Goal: Navigation & Orientation: Find specific page/section

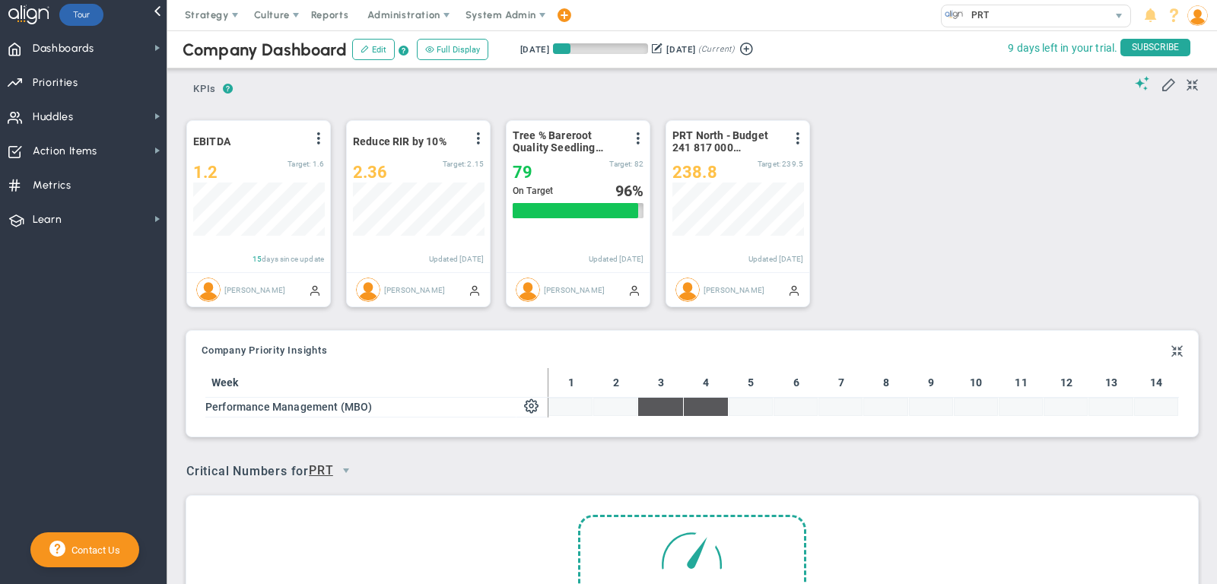
scroll to position [53, 131]
click at [75, 76] on span "Priorities" at bounding box center [56, 83] width 46 height 32
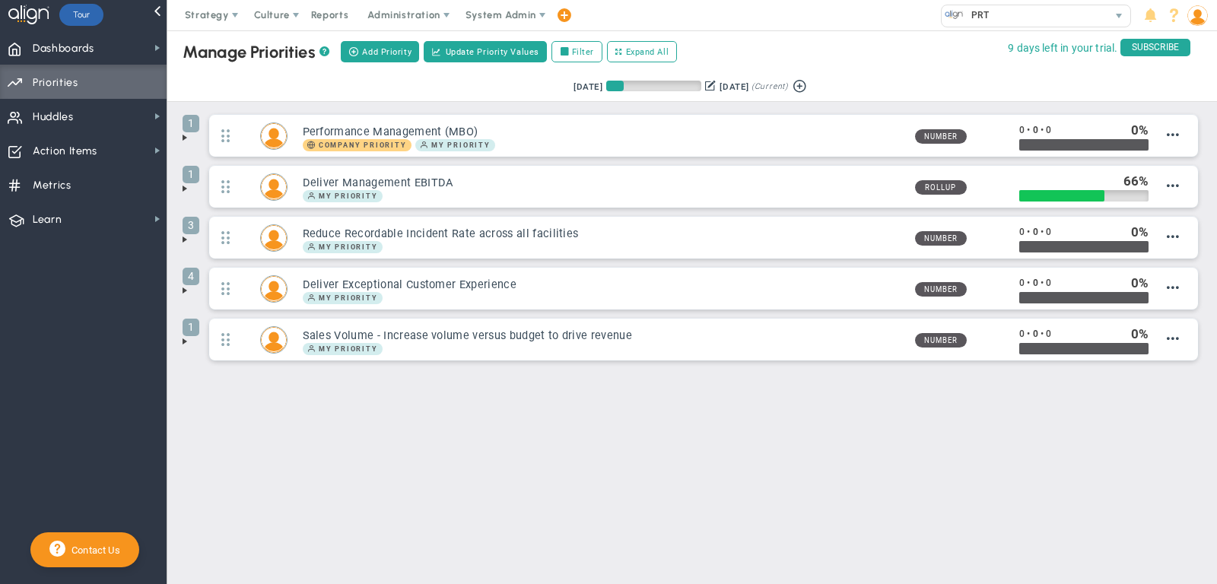
click at [185, 238] on span at bounding box center [185, 240] width 12 height 12
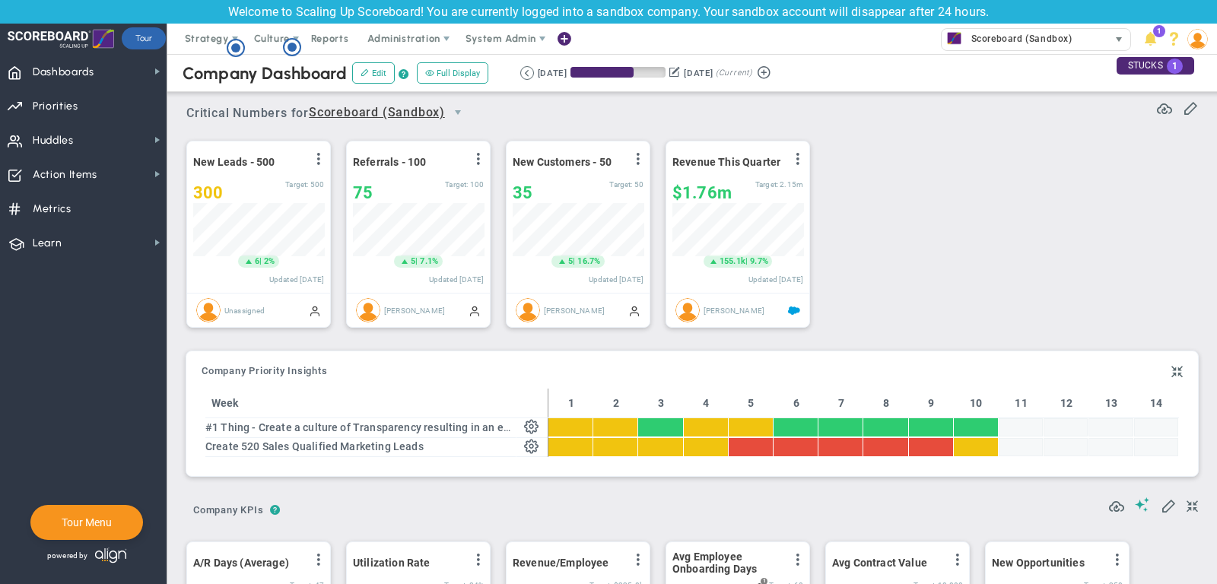
click at [1021, 37] on span "Scoreboard (Sandbox)" at bounding box center [1018, 39] width 109 height 20
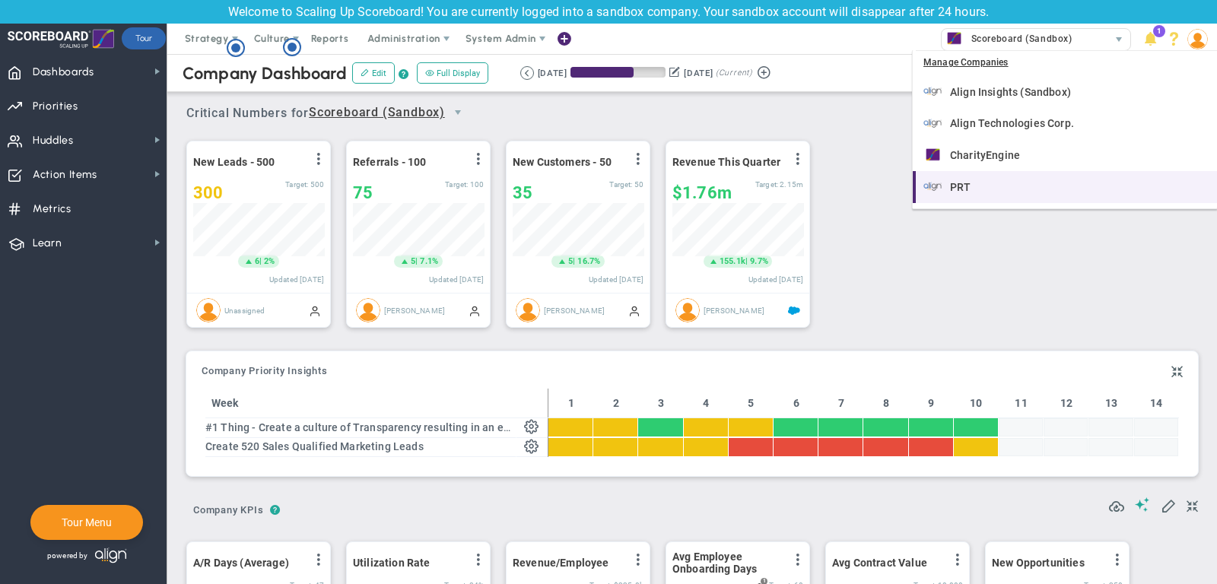
click at [1001, 184] on div "PRT" at bounding box center [1066, 186] width 286 height 19
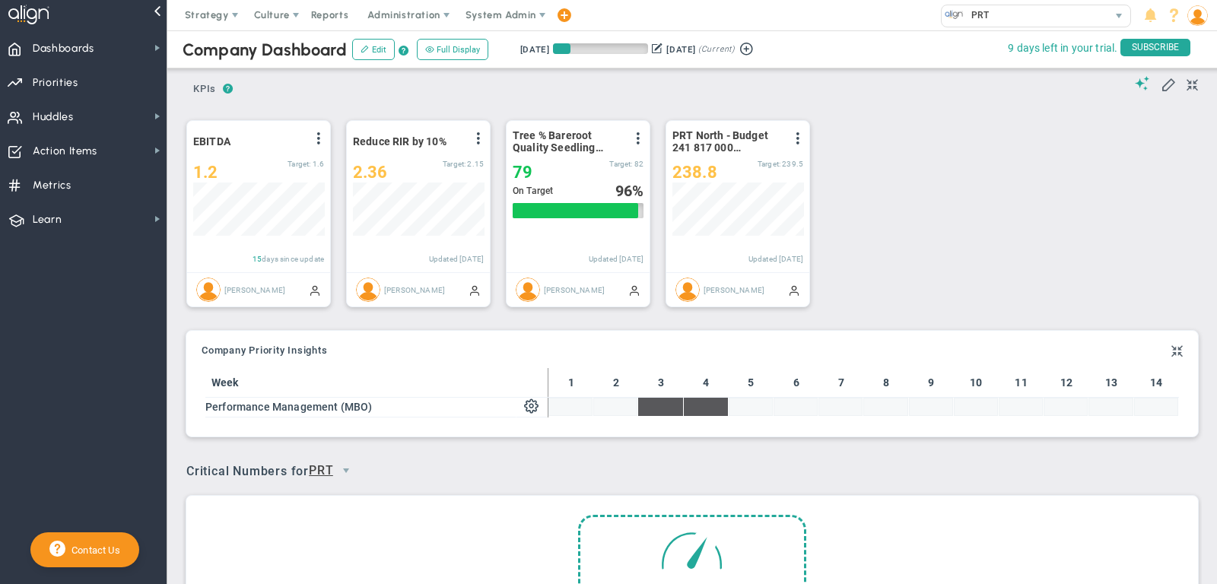
scroll to position [53, 131]
click at [86, 85] on span "Priorities Projects OKR Tree Priorities Projects OKRs" at bounding box center [83, 82] width 167 height 34
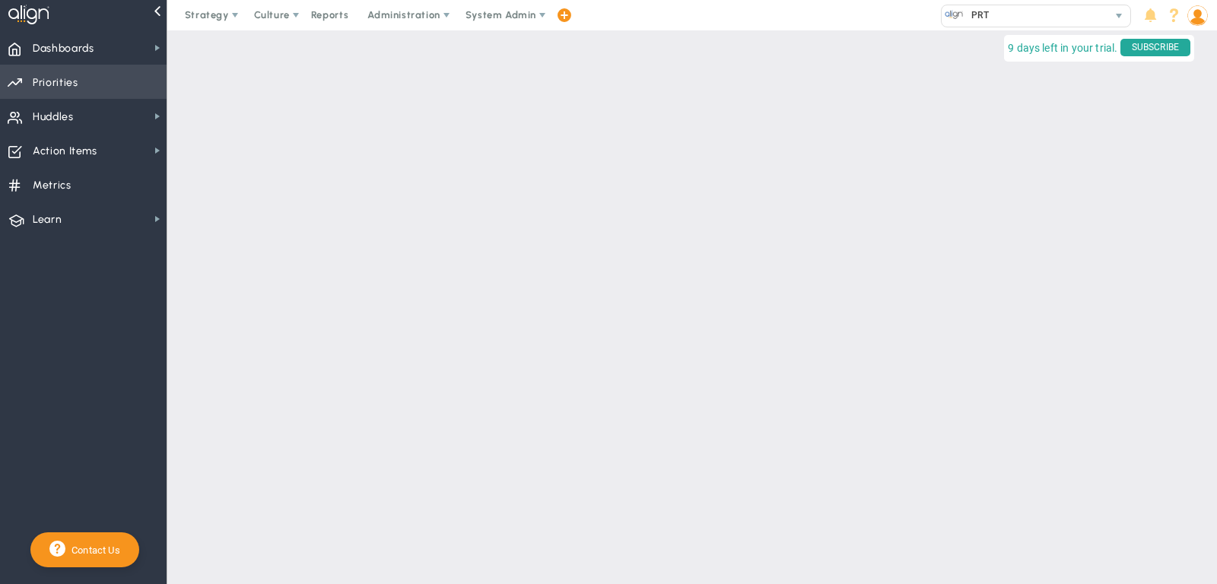
checkbox input "false"
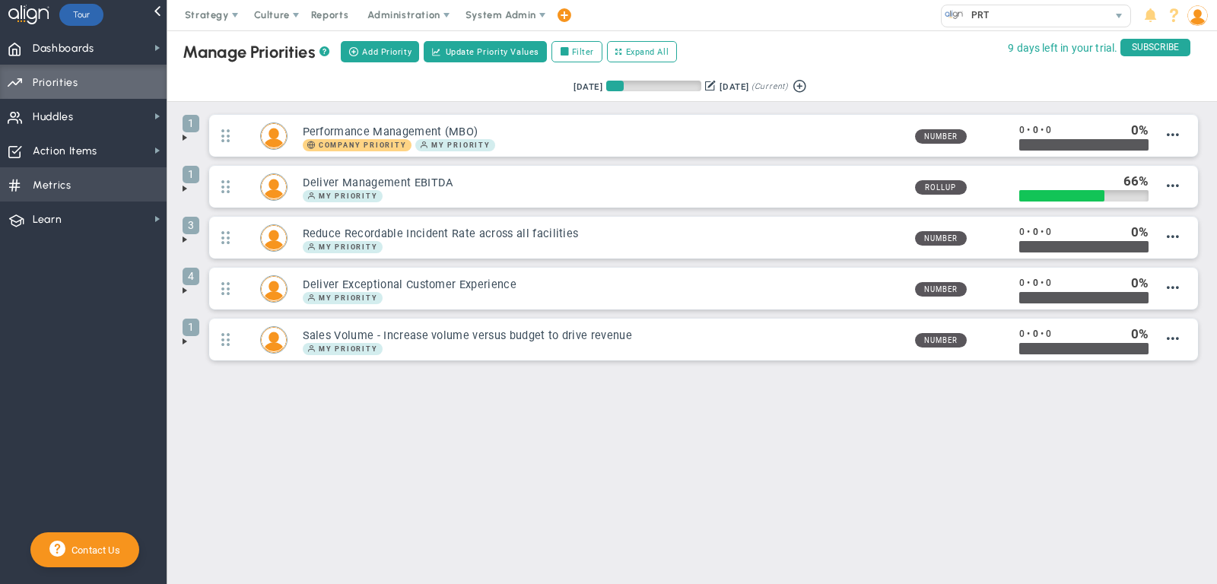
click at [94, 189] on span "Metrics Metrics" at bounding box center [83, 184] width 167 height 34
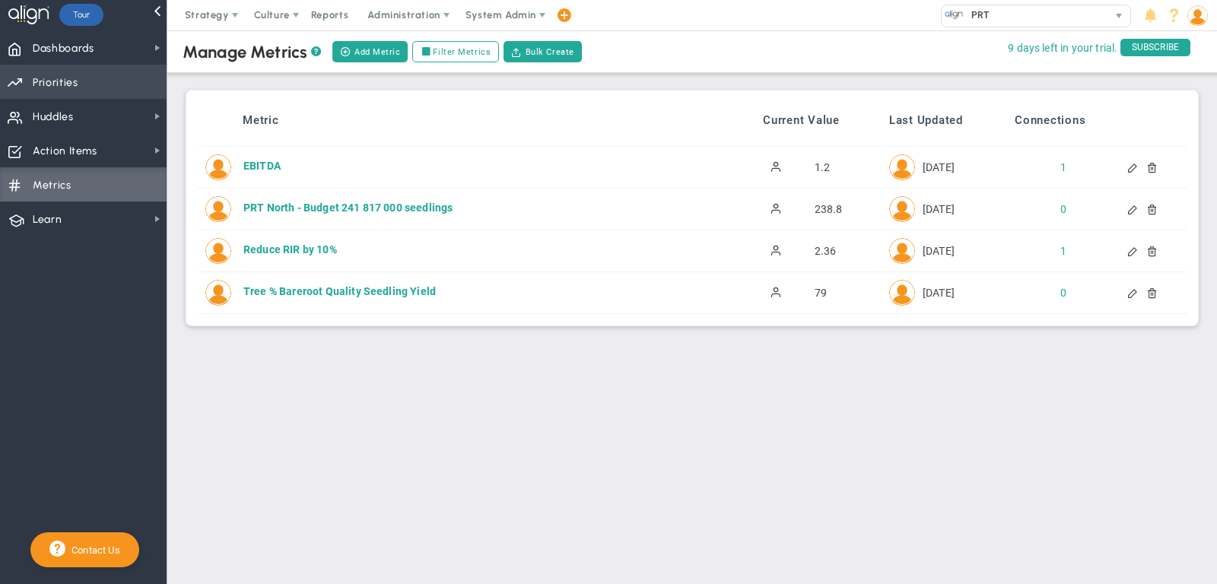
click at [82, 91] on span "Priorities Projects OKR Tree Priorities Projects OKRs" at bounding box center [83, 82] width 167 height 34
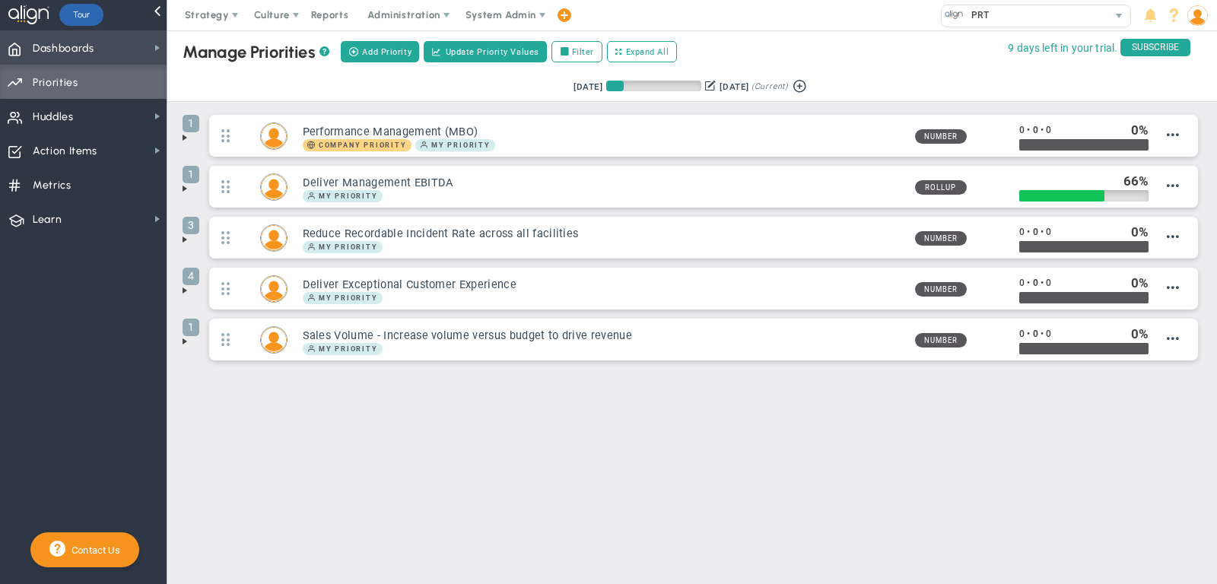
click at [135, 52] on span "Dashboards Dashboards" at bounding box center [83, 47] width 167 height 34
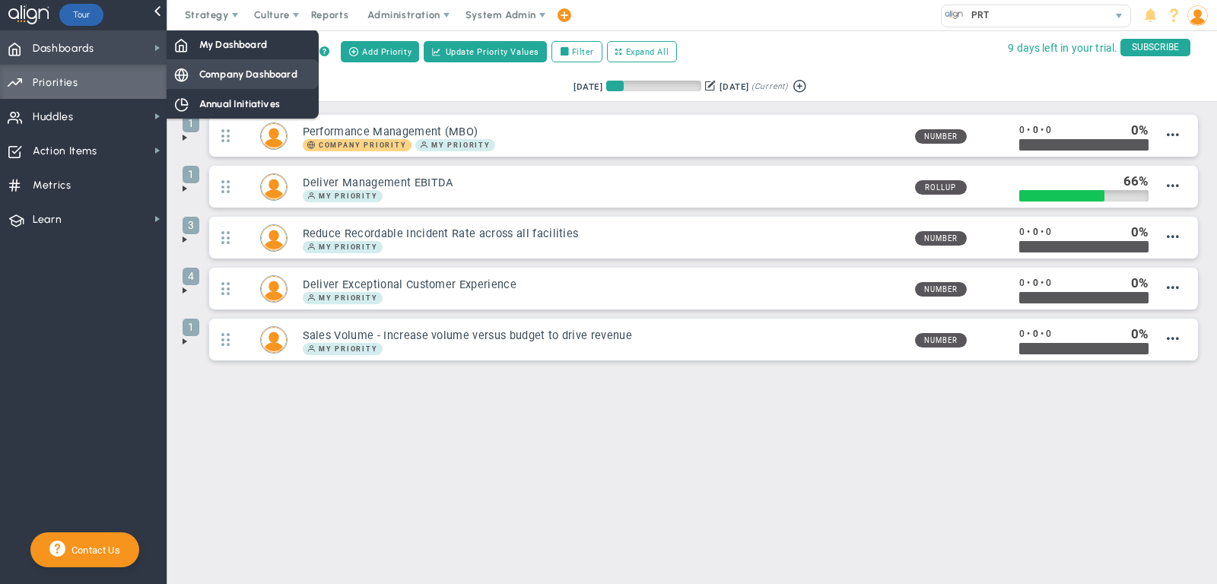
click at [233, 74] on span "Company Dashboard" at bounding box center [248, 74] width 98 height 14
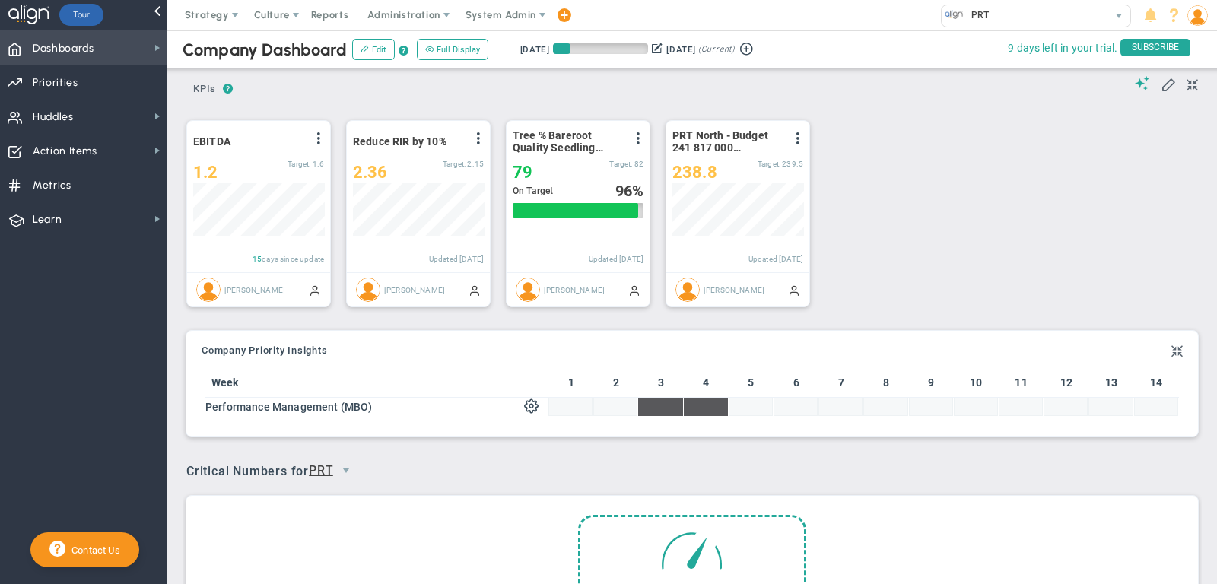
scroll to position [53, 131]
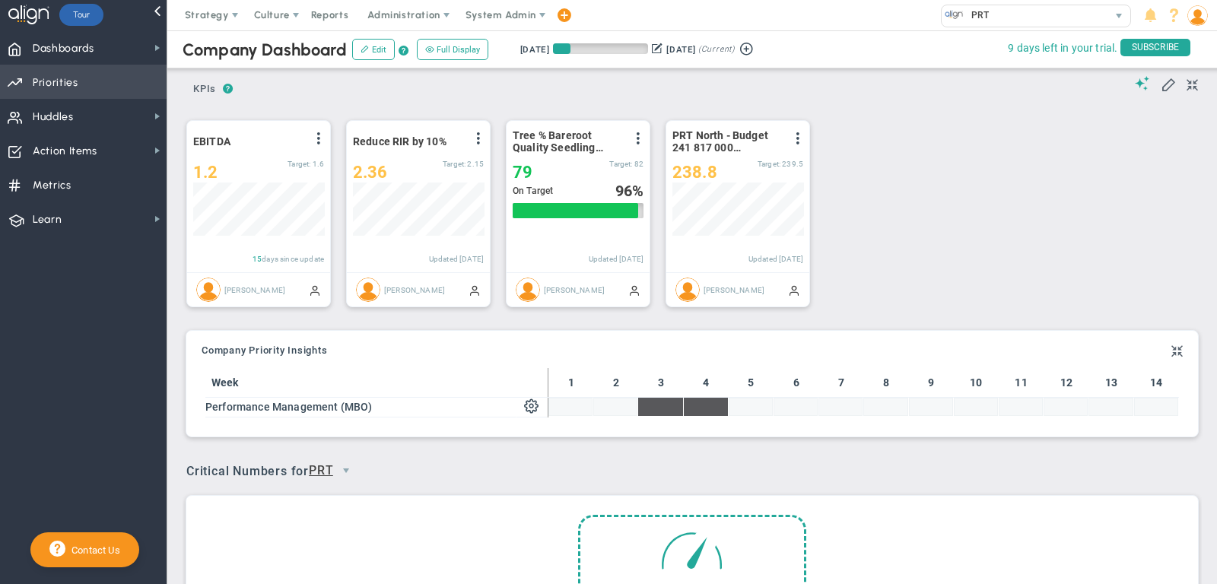
click at [128, 69] on span "Priorities Projects OKR Tree Priorities Projects OKRs" at bounding box center [83, 82] width 167 height 34
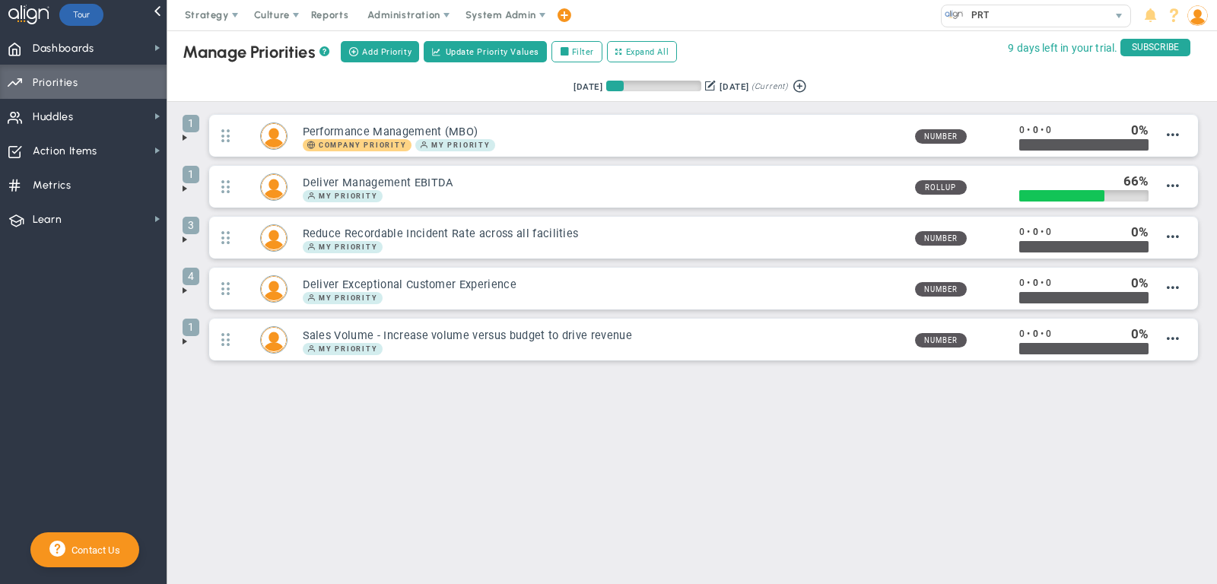
click at [183, 291] on span at bounding box center [185, 290] width 12 height 12
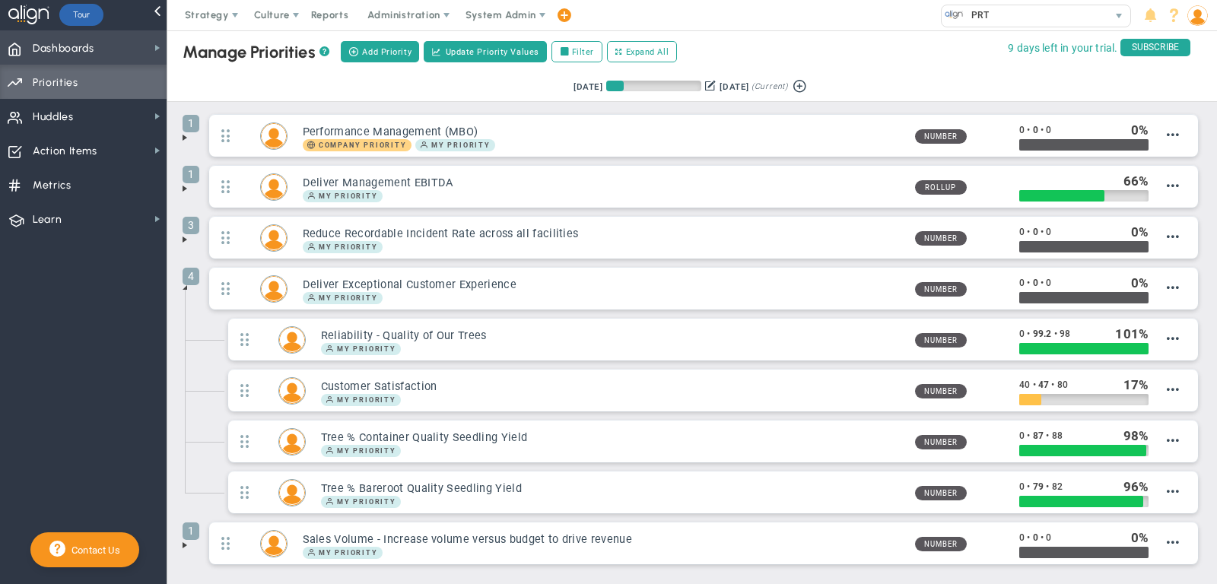
click at [126, 56] on span "Dashboards Dashboards" at bounding box center [83, 47] width 167 height 34
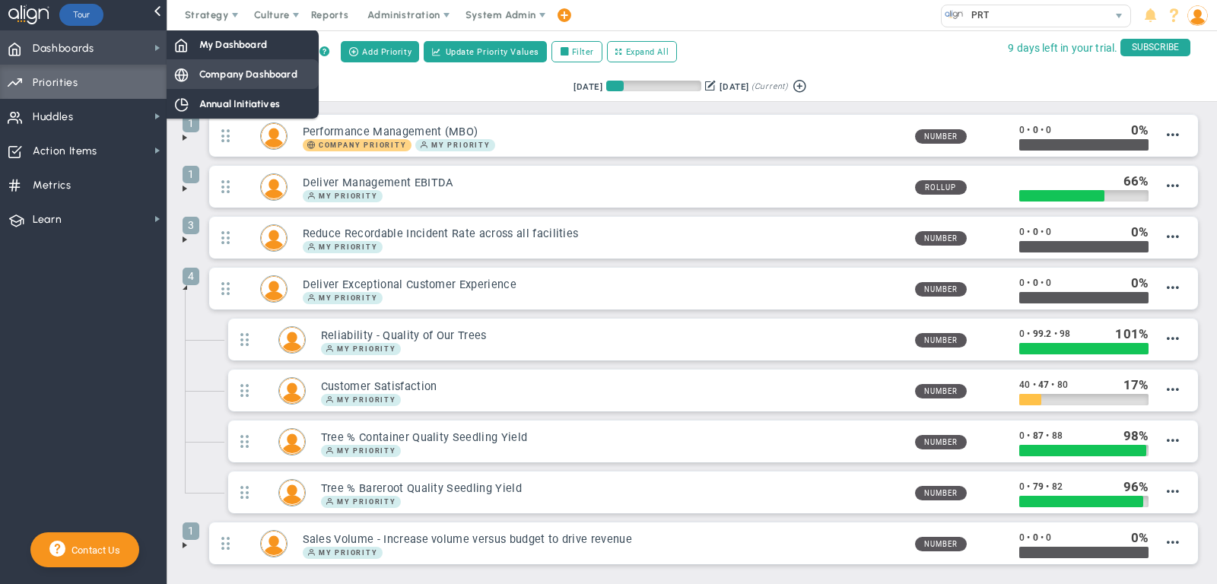
click at [244, 67] on span "Company Dashboard" at bounding box center [248, 74] width 98 height 14
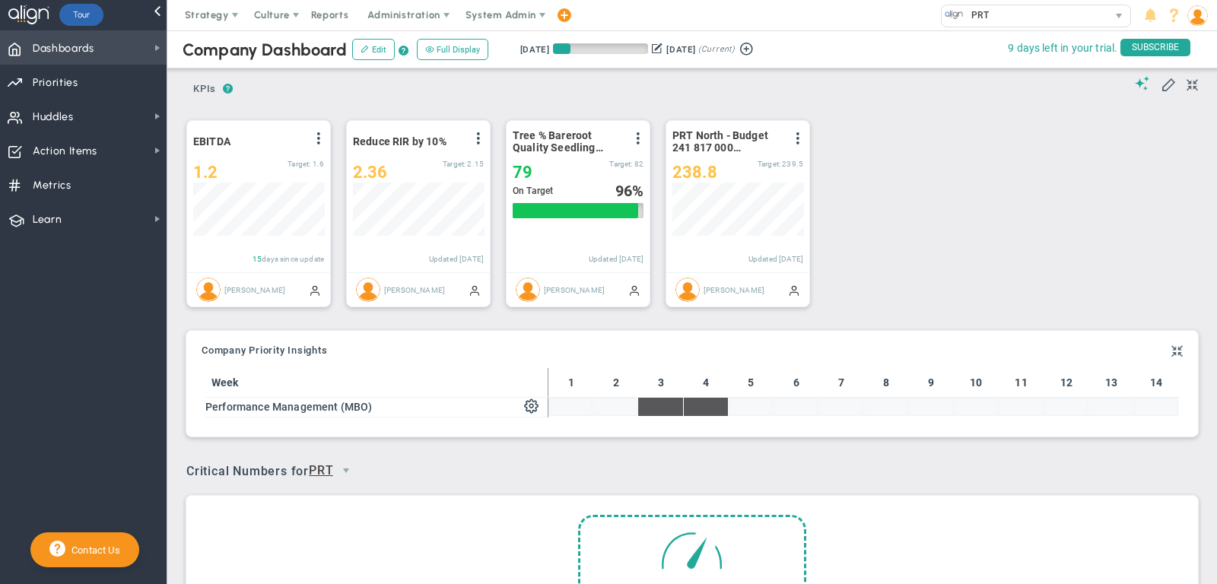
scroll to position [53, 131]
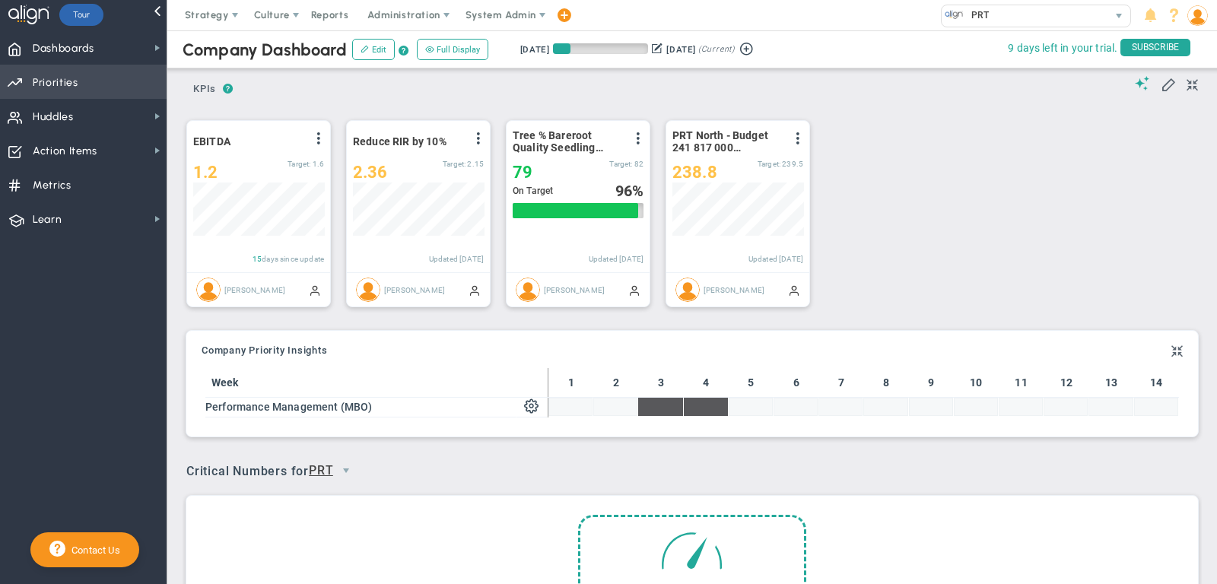
click at [149, 65] on span "Priorities Projects OKR Tree Priorities Projects OKRs" at bounding box center [83, 82] width 167 height 34
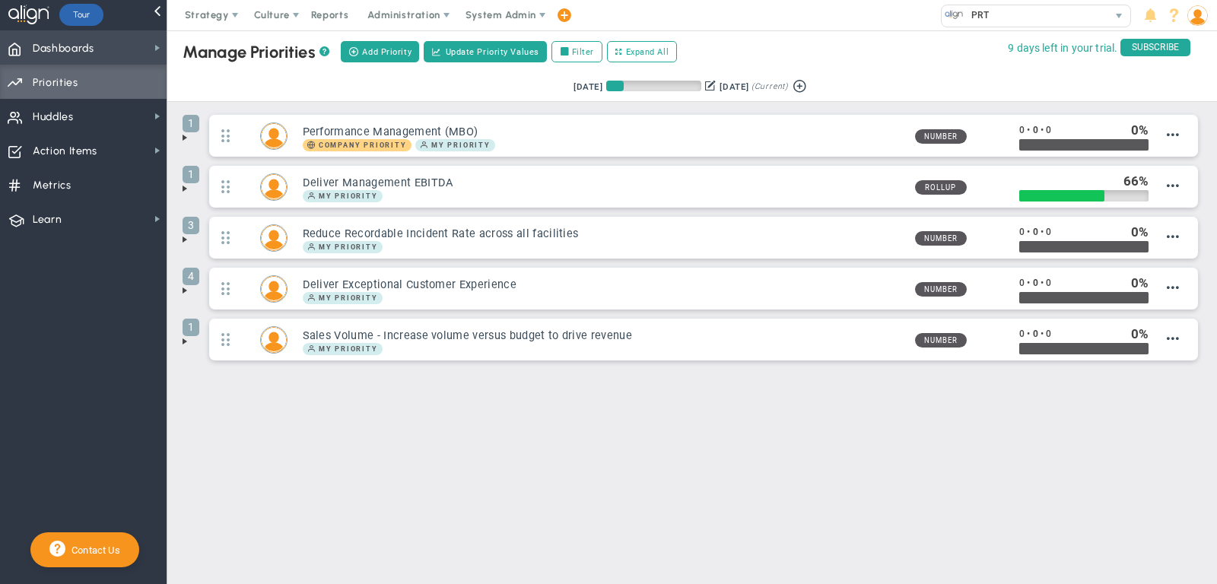
click at [144, 59] on span "Dashboards Dashboards" at bounding box center [83, 47] width 167 height 34
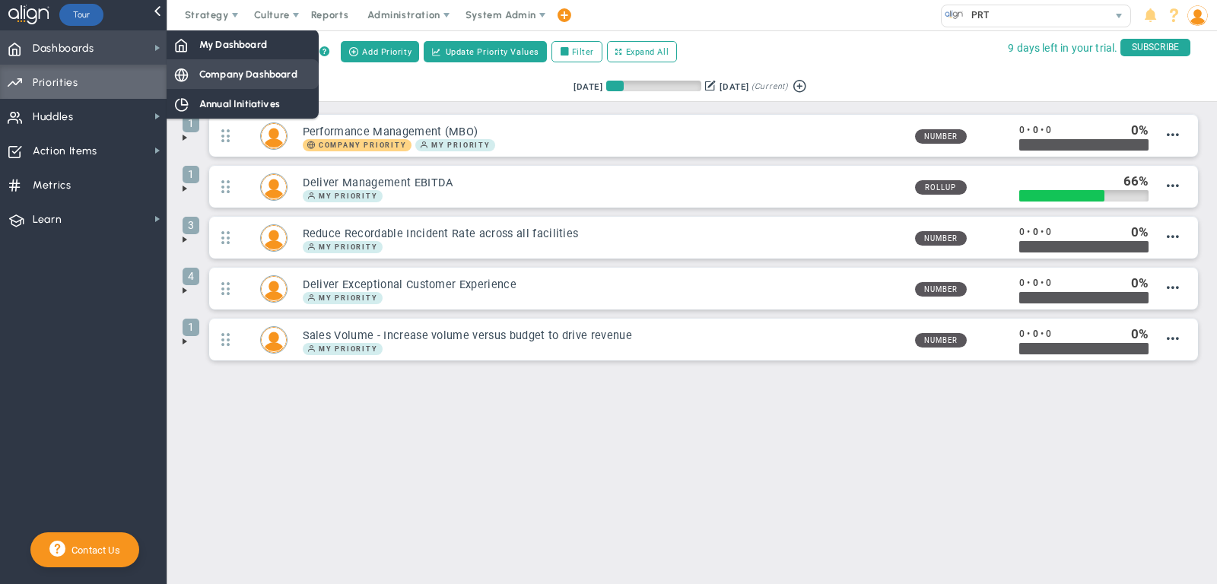
click at [200, 70] on span "Company Dashboard" at bounding box center [248, 74] width 98 height 14
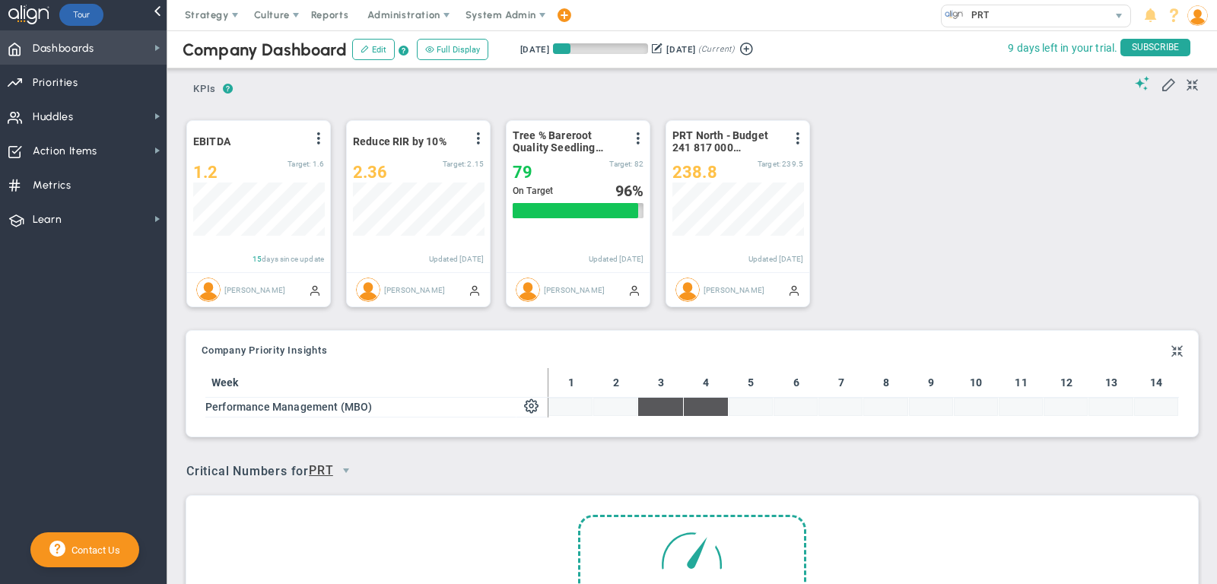
scroll to position [53, 131]
click at [134, 45] on span "Dashboards Dashboards" at bounding box center [83, 47] width 167 height 34
click at [516, 84] on div "? ? KPIs KPIs KPIs" at bounding box center [692, 84] width 1012 height 39
click at [348, 466] on span "select" at bounding box center [346, 471] width 12 height 12
click at [444, 451] on div "Critical Numbers for PRT 0 Critical Numbers for PRT Critical Numbers for PRT Cr…" at bounding box center [692, 466] width 1012 height 40
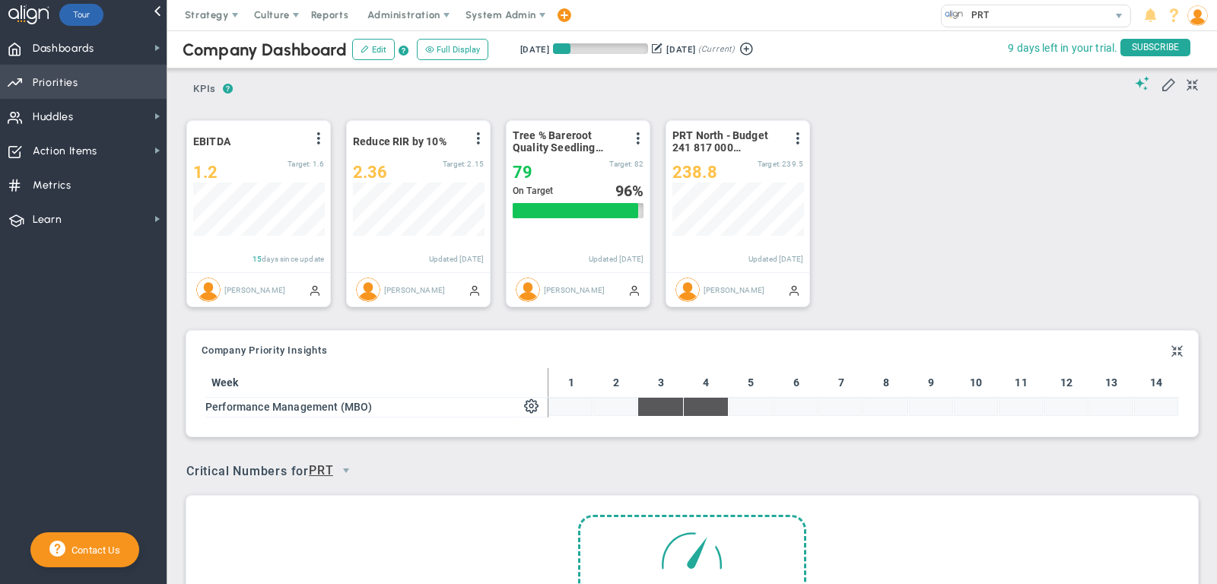
click at [93, 68] on span "Priorities Projects OKR Tree Priorities Projects OKRs" at bounding box center [83, 82] width 167 height 34
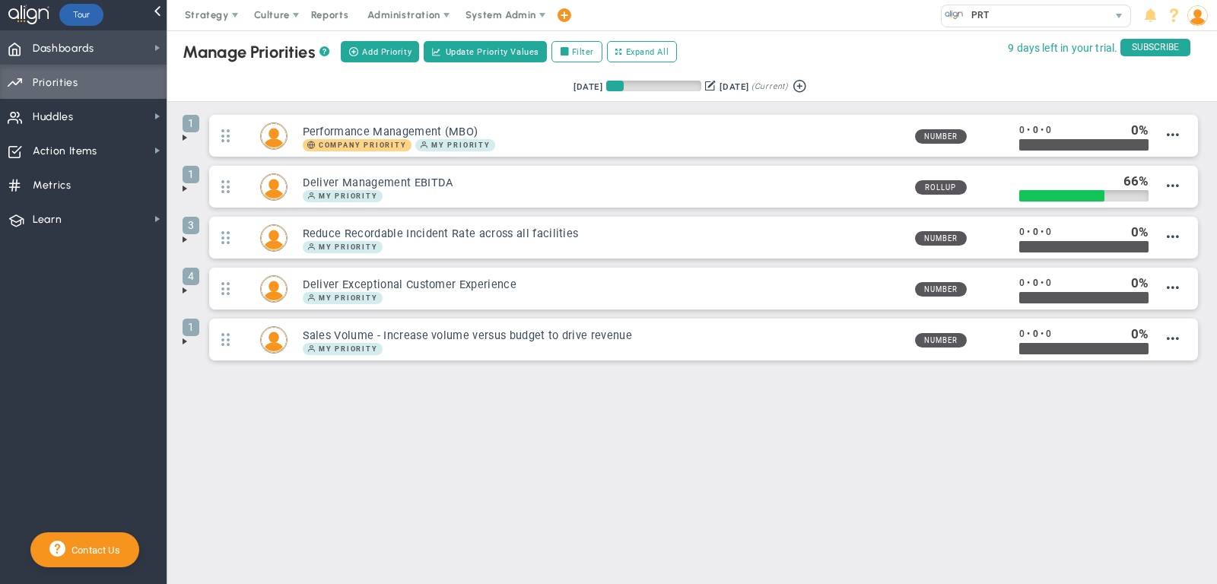
click at [115, 47] on span "Dashboards Dashboards" at bounding box center [83, 47] width 167 height 34
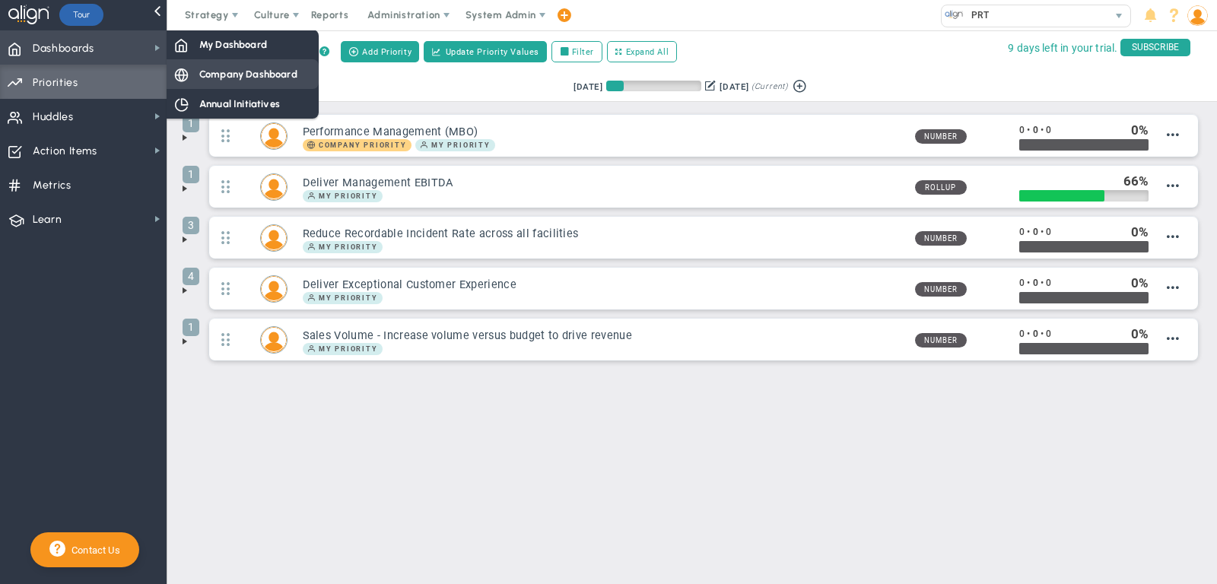
click at [195, 68] on div "Company Dashboard" at bounding box center [243, 74] width 152 height 30
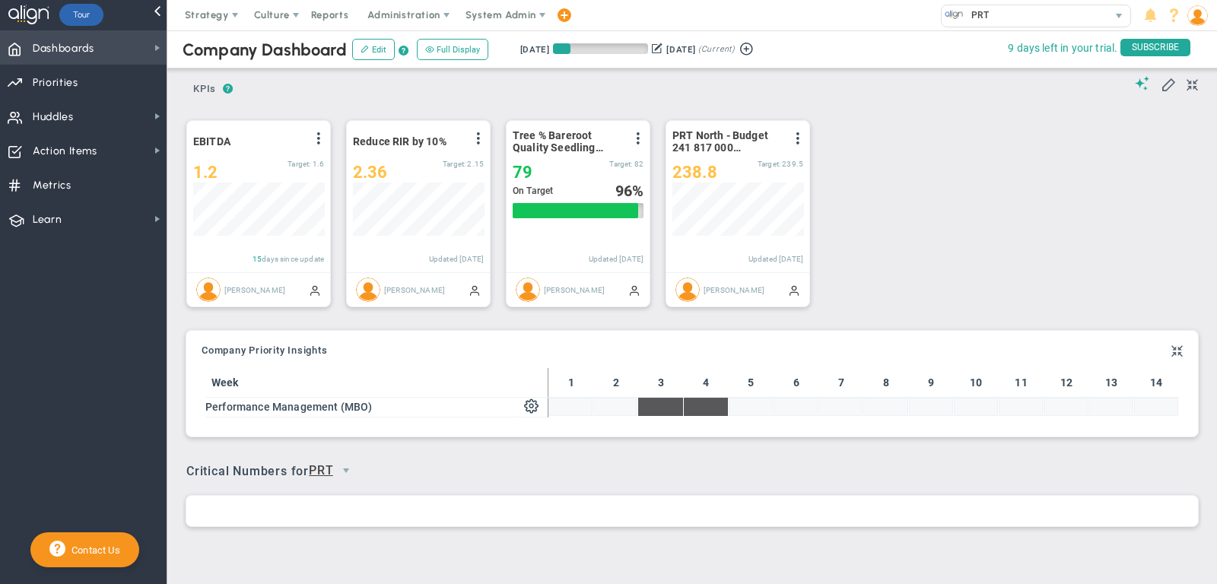
scroll to position [53, 131]
